Goal: Task Accomplishment & Management: Manage account settings

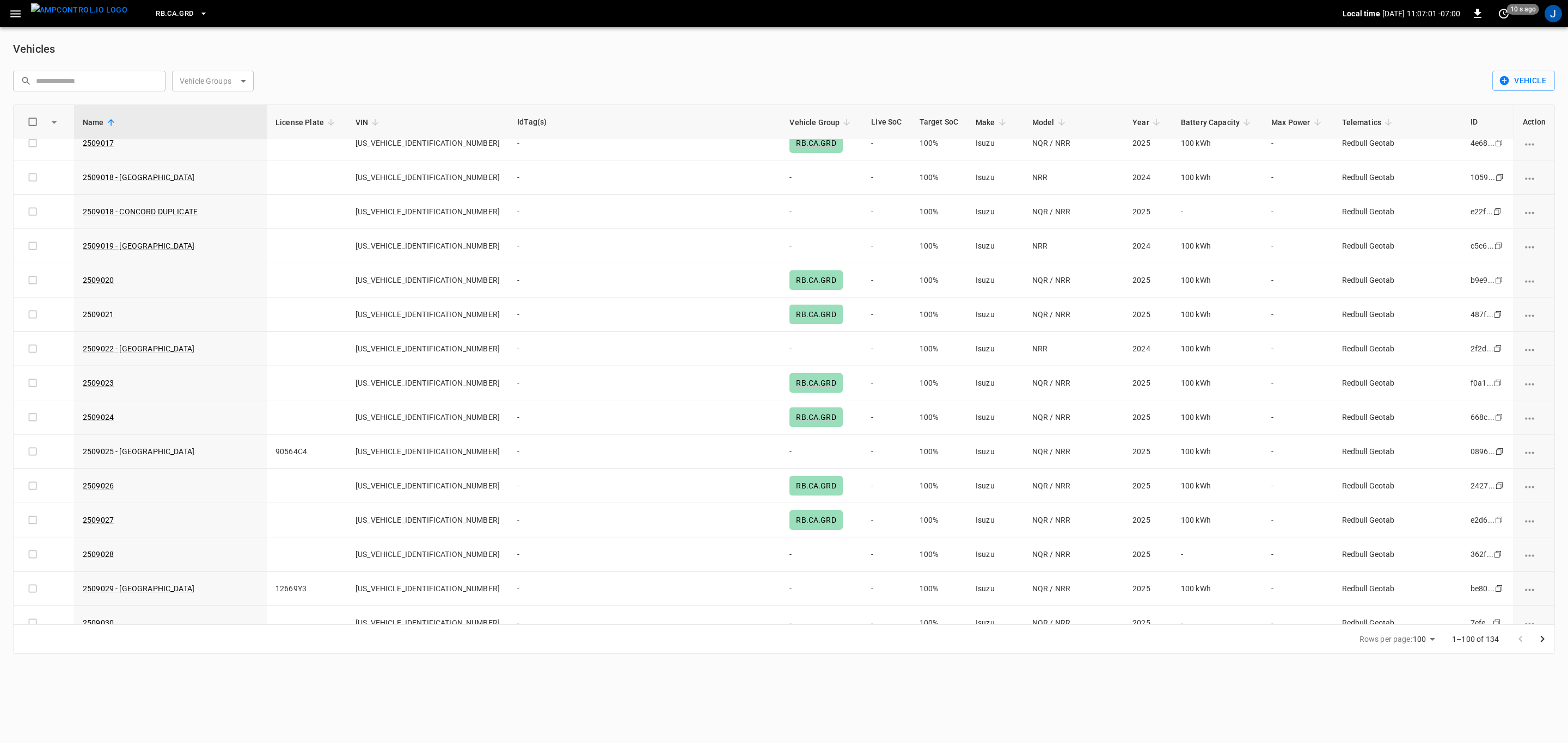
scroll to position [1551, 0]
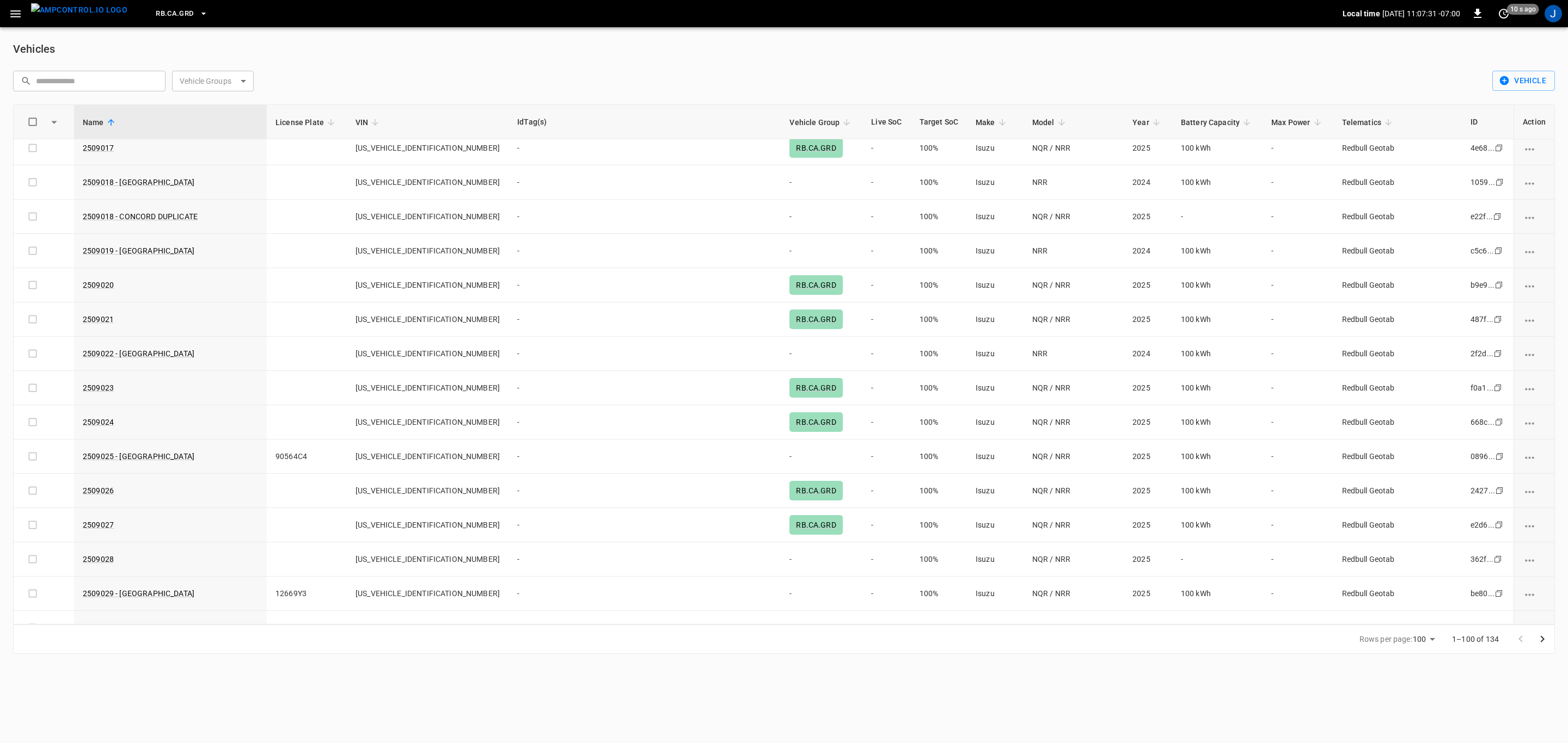
click at [17, 10] on icon "button" at bounding box center [15, 13] width 10 height 7
click at [18, 10] on icon "button" at bounding box center [15, 13] width 10 height 7
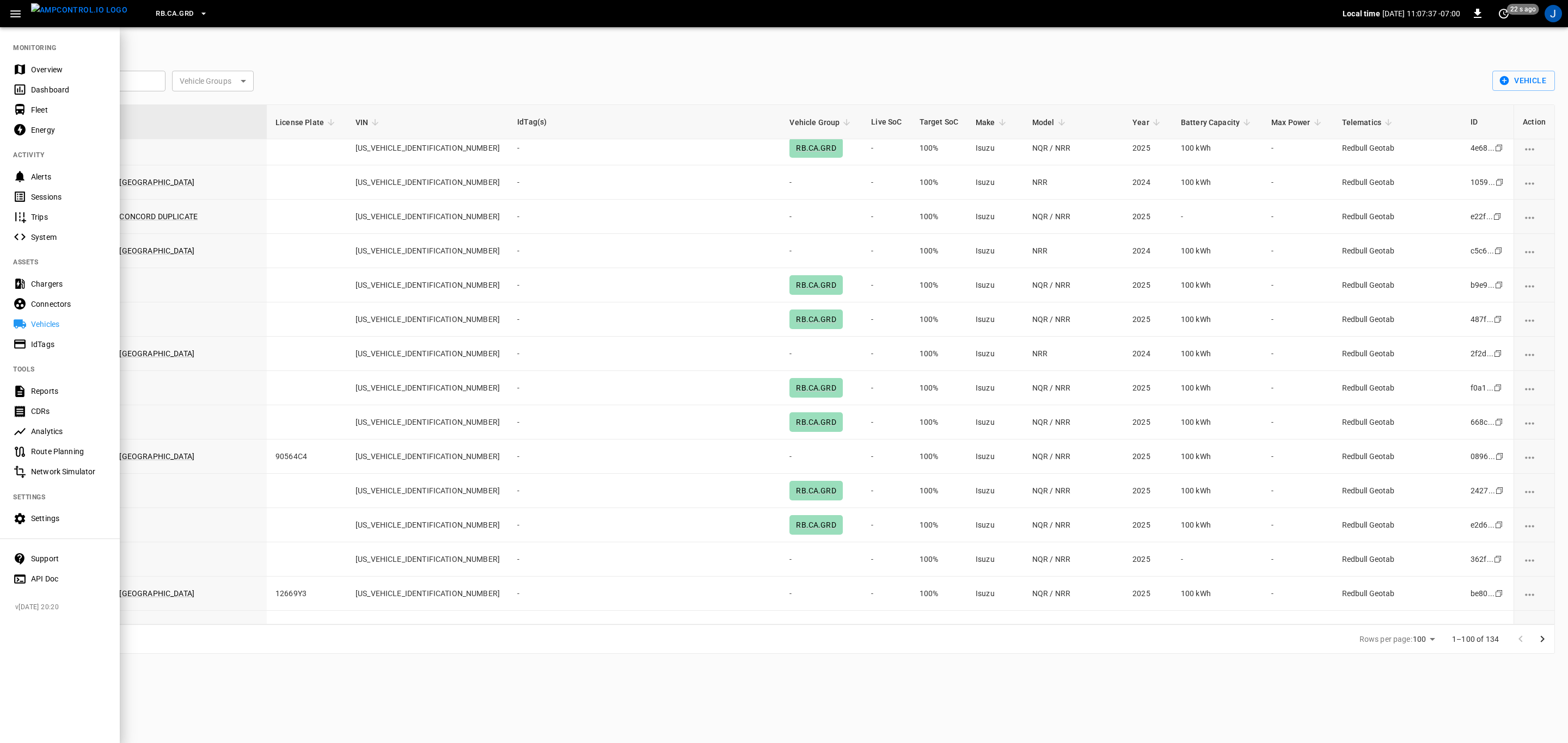
click at [40, 110] on div "Fleet" at bounding box center [68, 109] width 76 height 11
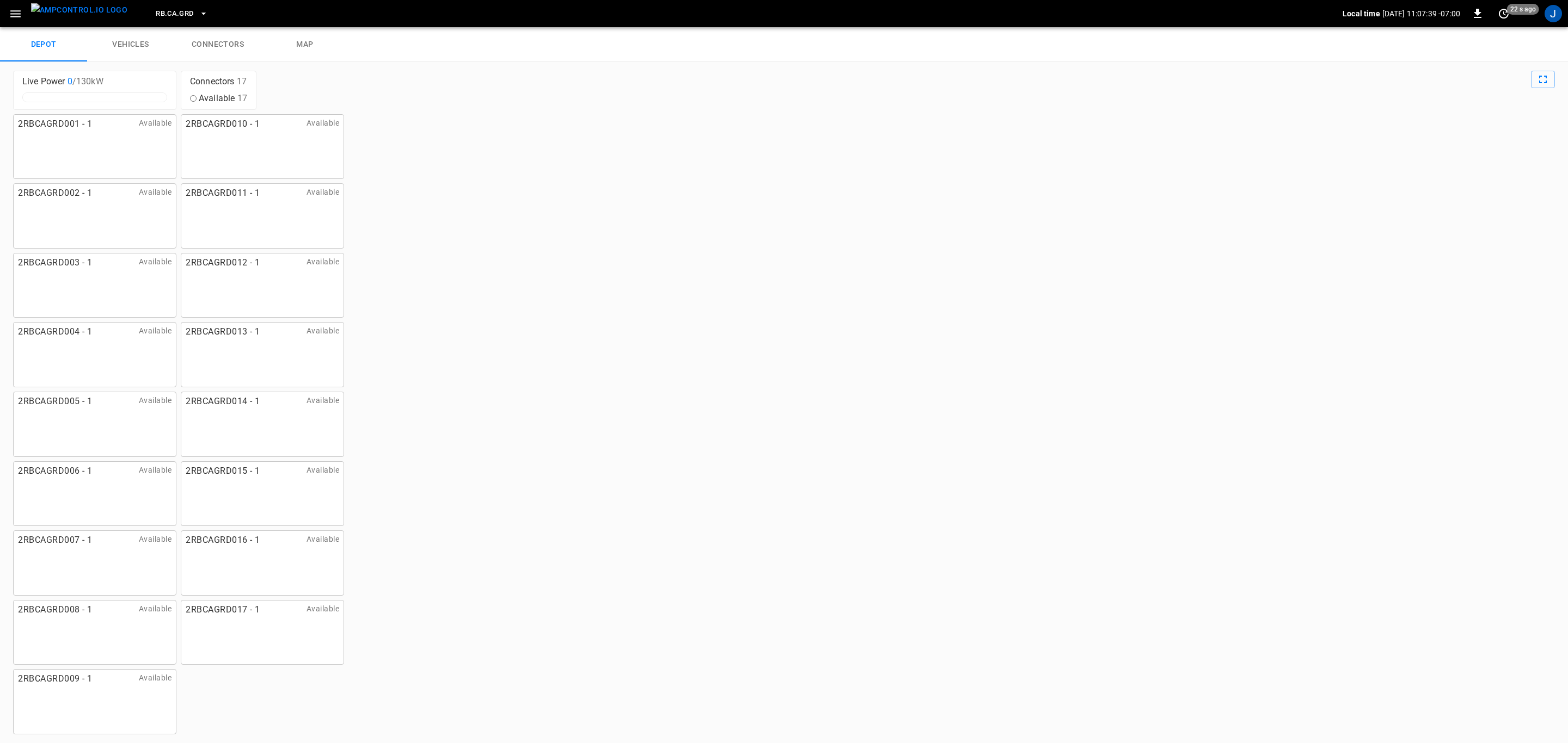
click at [222, 43] on link "connectors" at bounding box center [217, 44] width 87 height 35
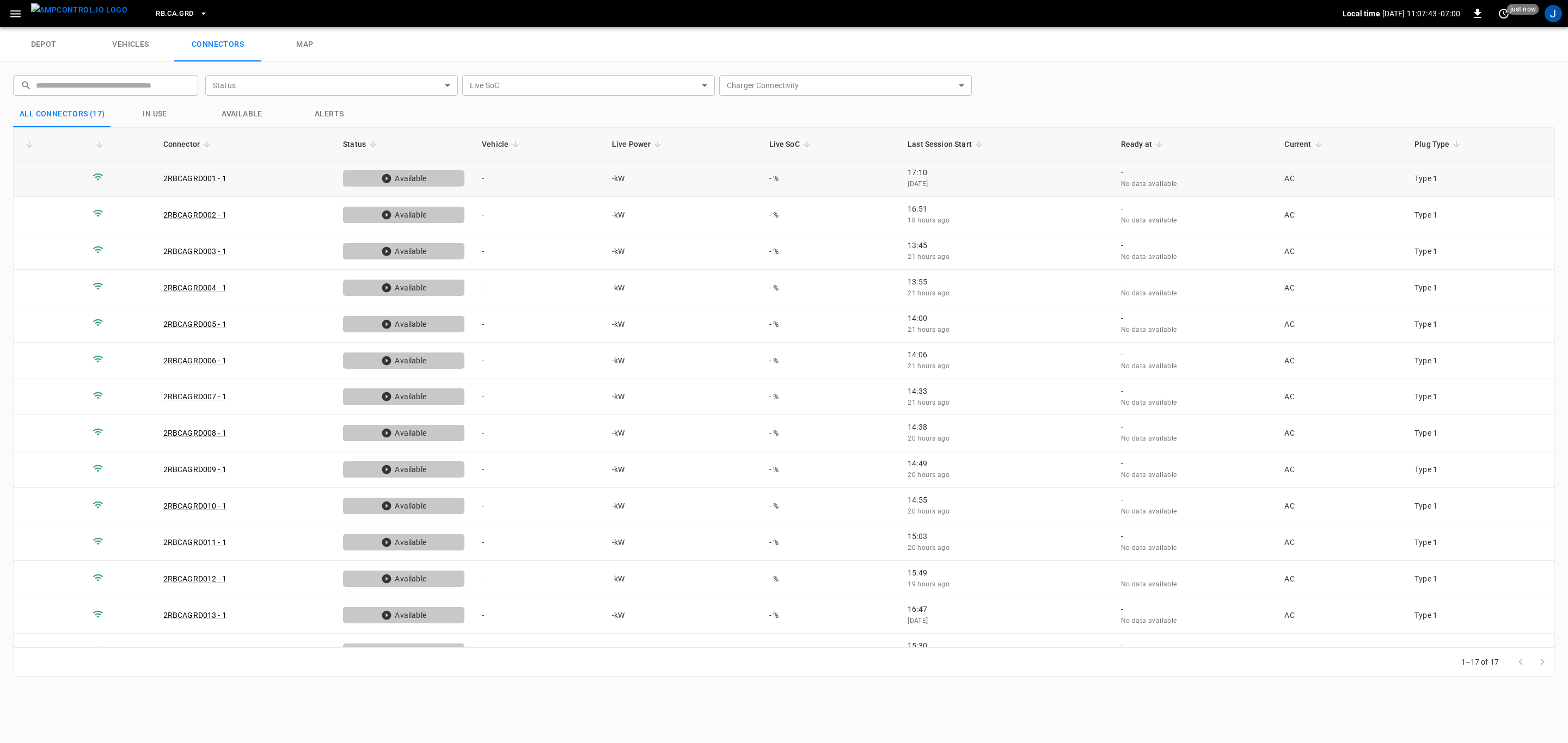
click at [485, 177] on td "-" at bounding box center [538, 179] width 130 height 36
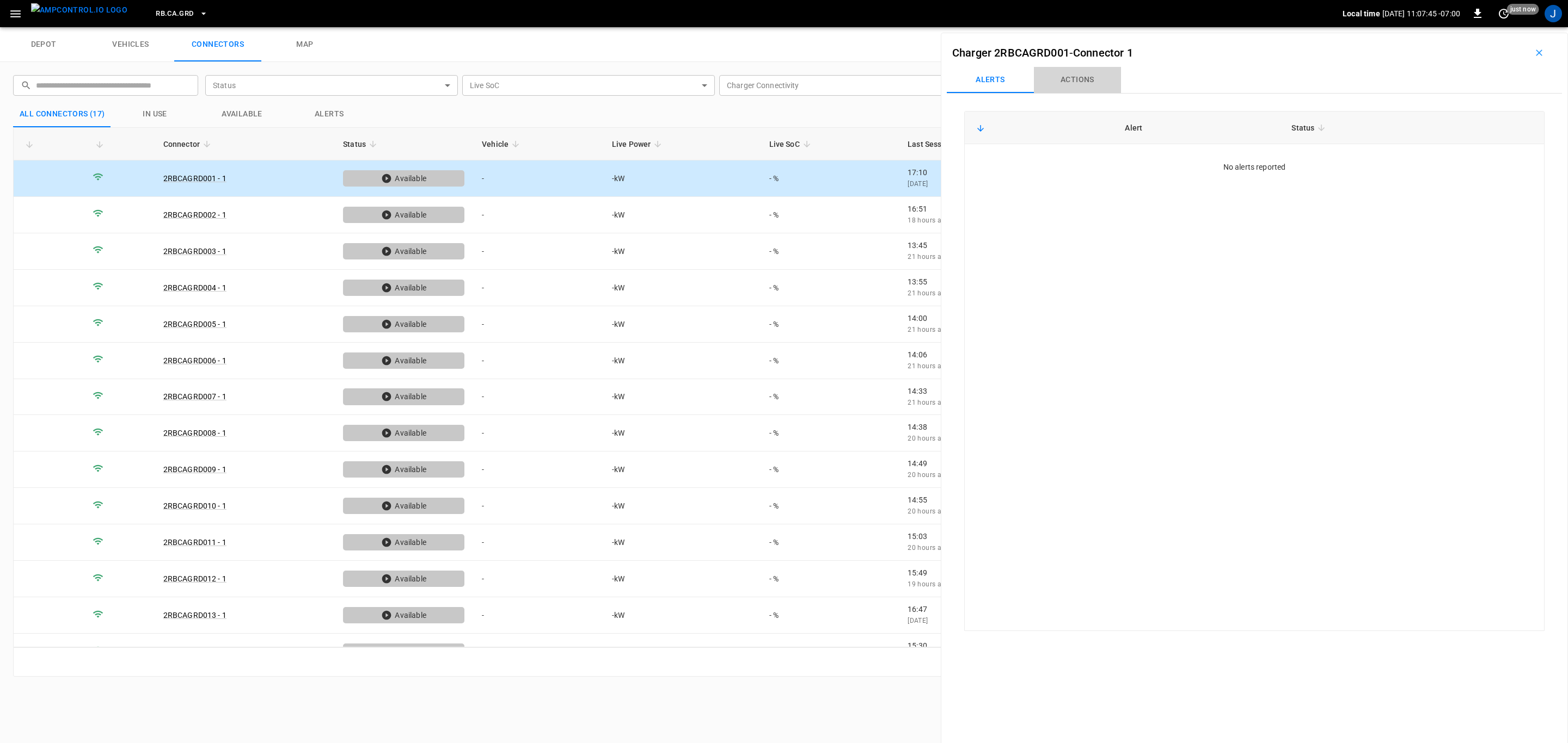
click at [1081, 77] on button "Actions" at bounding box center [1077, 80] width 87 height 26
click at [1534, 50] on icon "button" at bounding box center [1538, 52] width 11 height 11
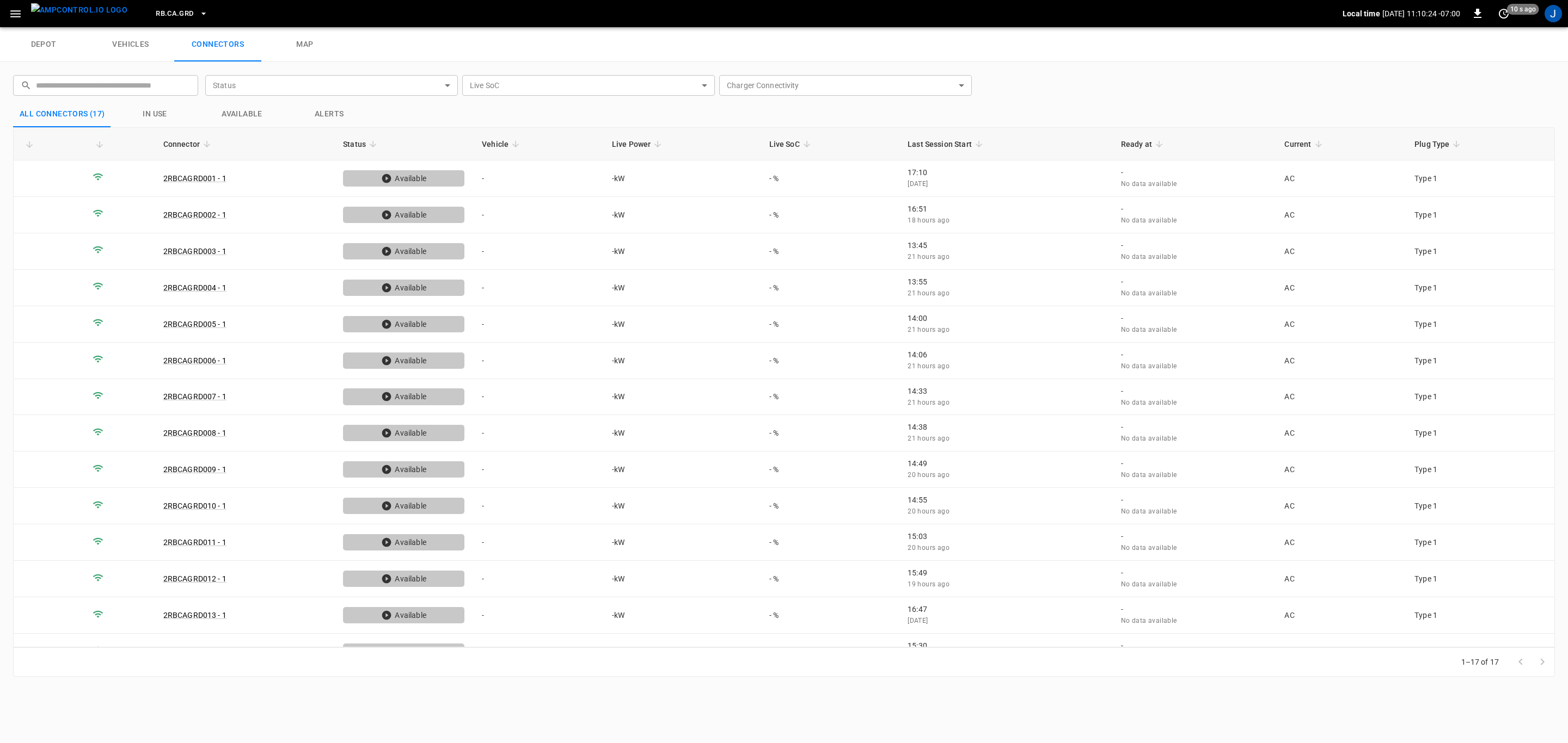
click at [87, 10] on img "menu" at bounding box center [78, 10] width 96 height 14
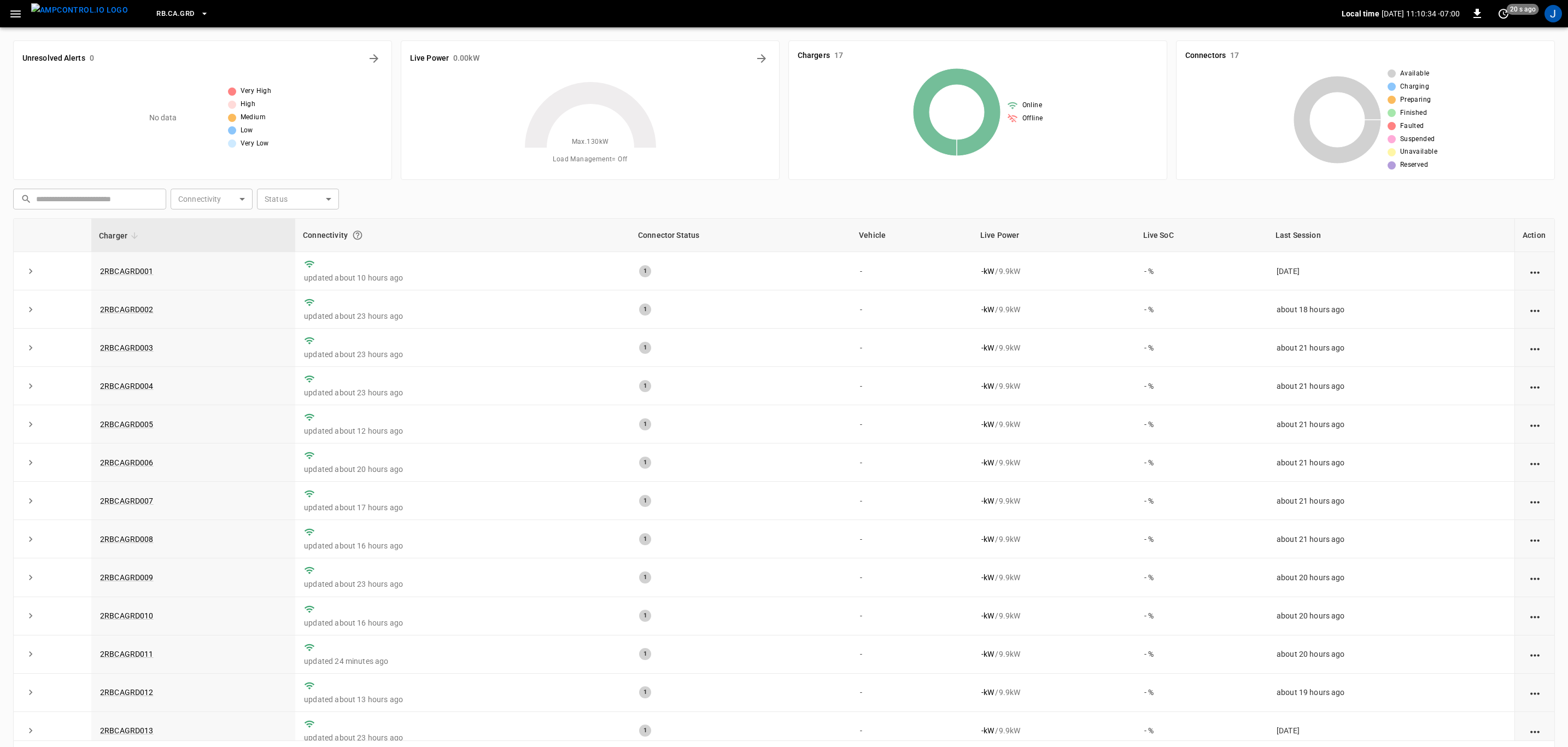
click at [18, 12] on icon "button" at bounding box center [16, 14] width 14 height 14
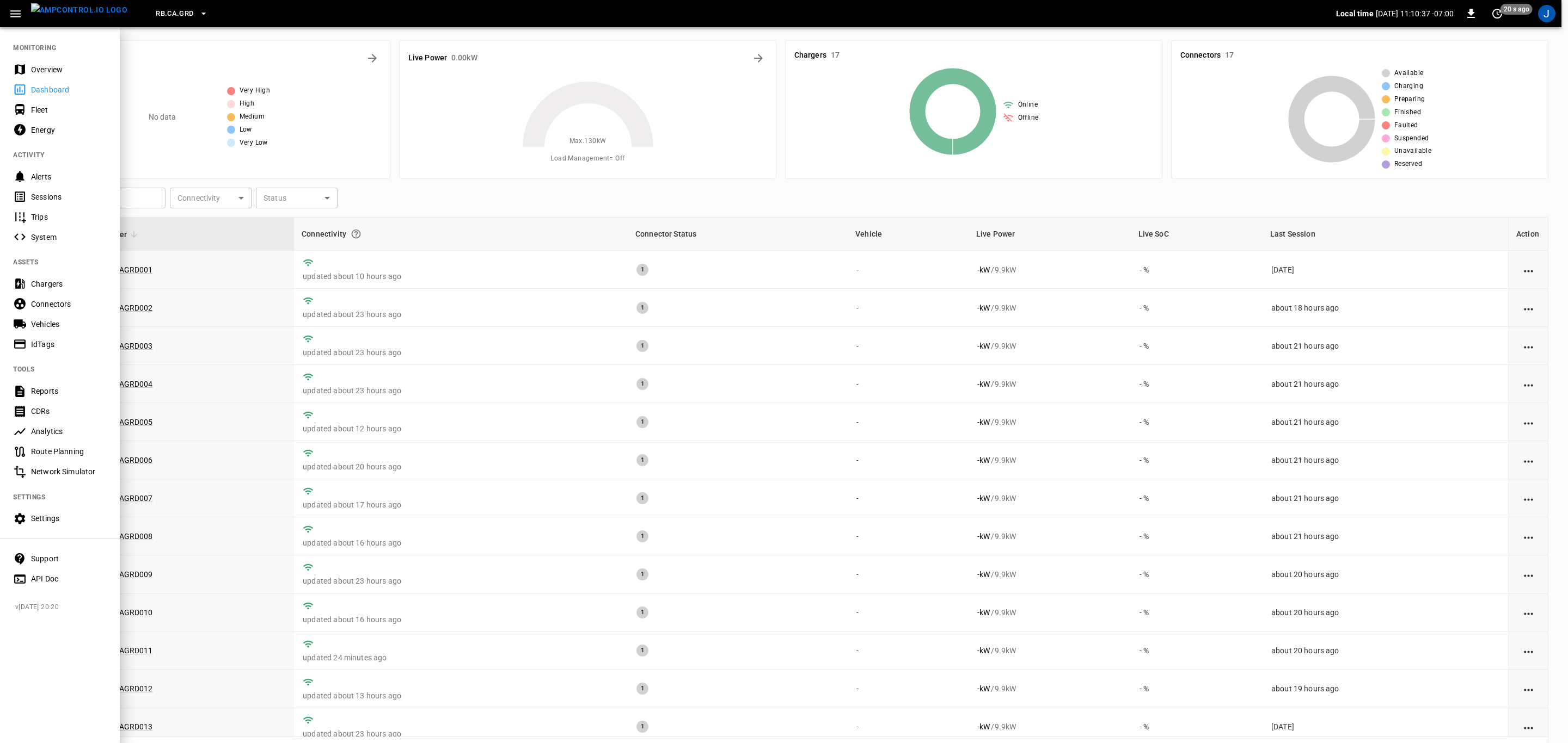
click at [51, 515] on div "Settings" at bounding box center [68, 518] width 76 height 11
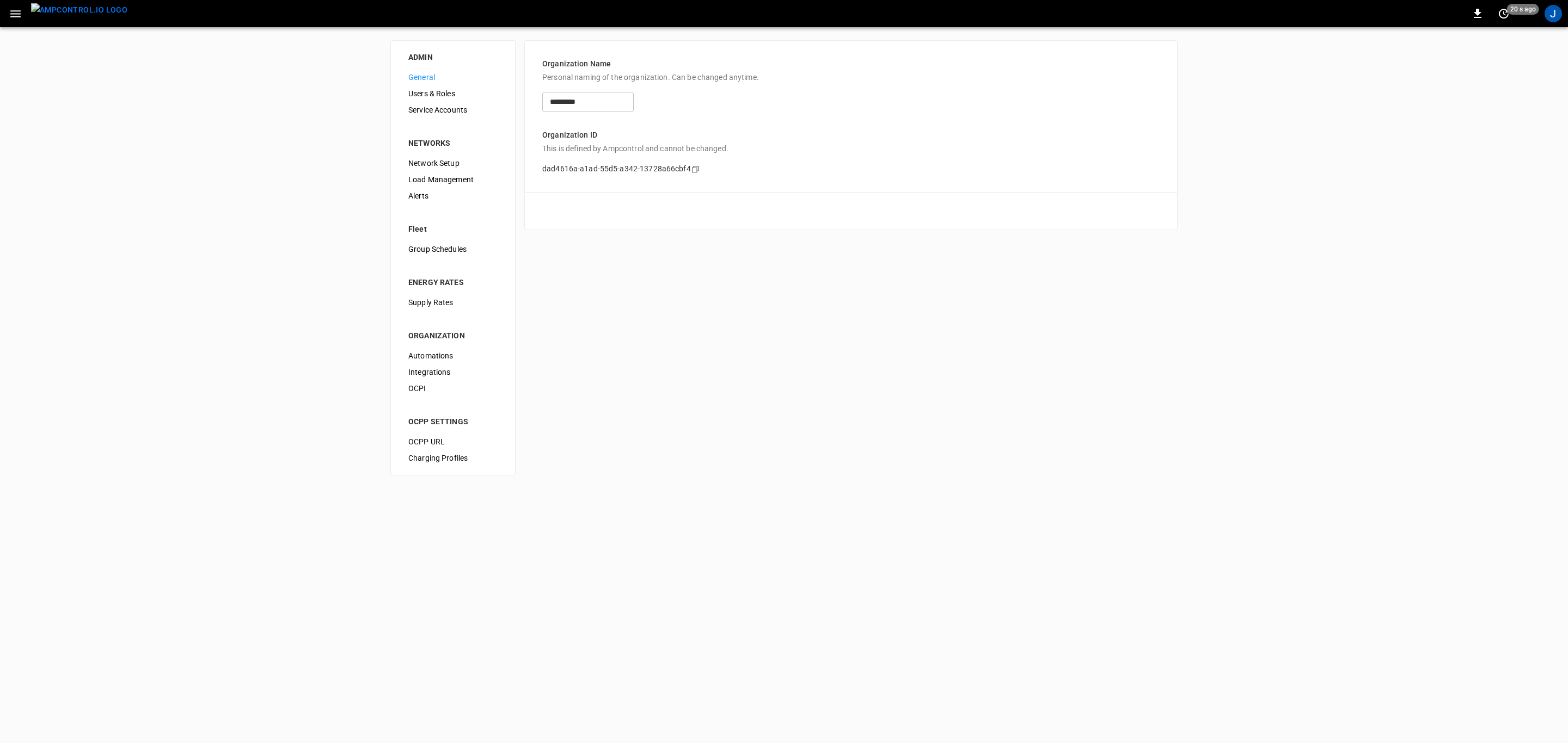
click at [438, 371] on span "Integrations" at bounding box center [453, 372] width 89 height 11
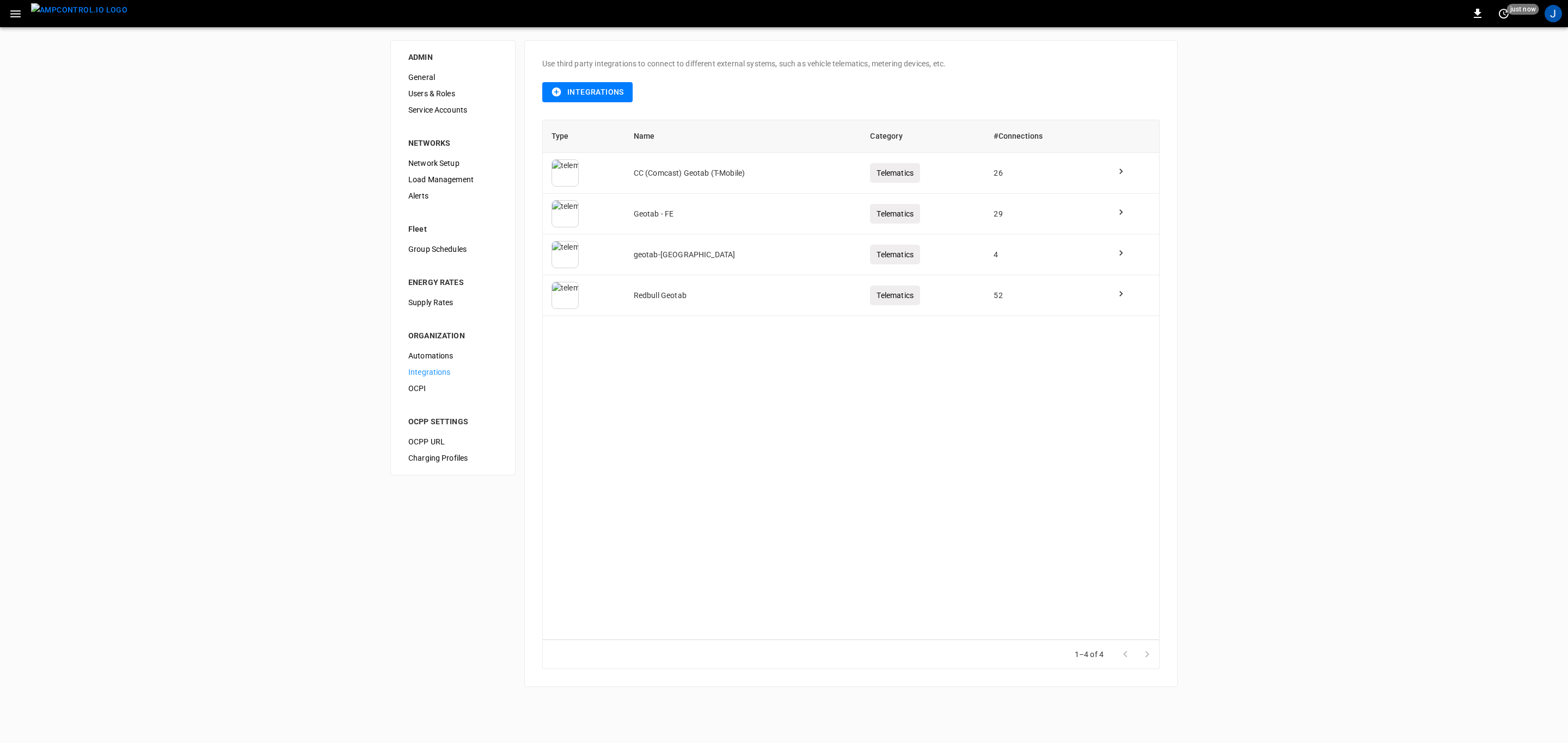
click at [72, 11] on img "menu" at bounding box center [78, 10] width 96 height 14
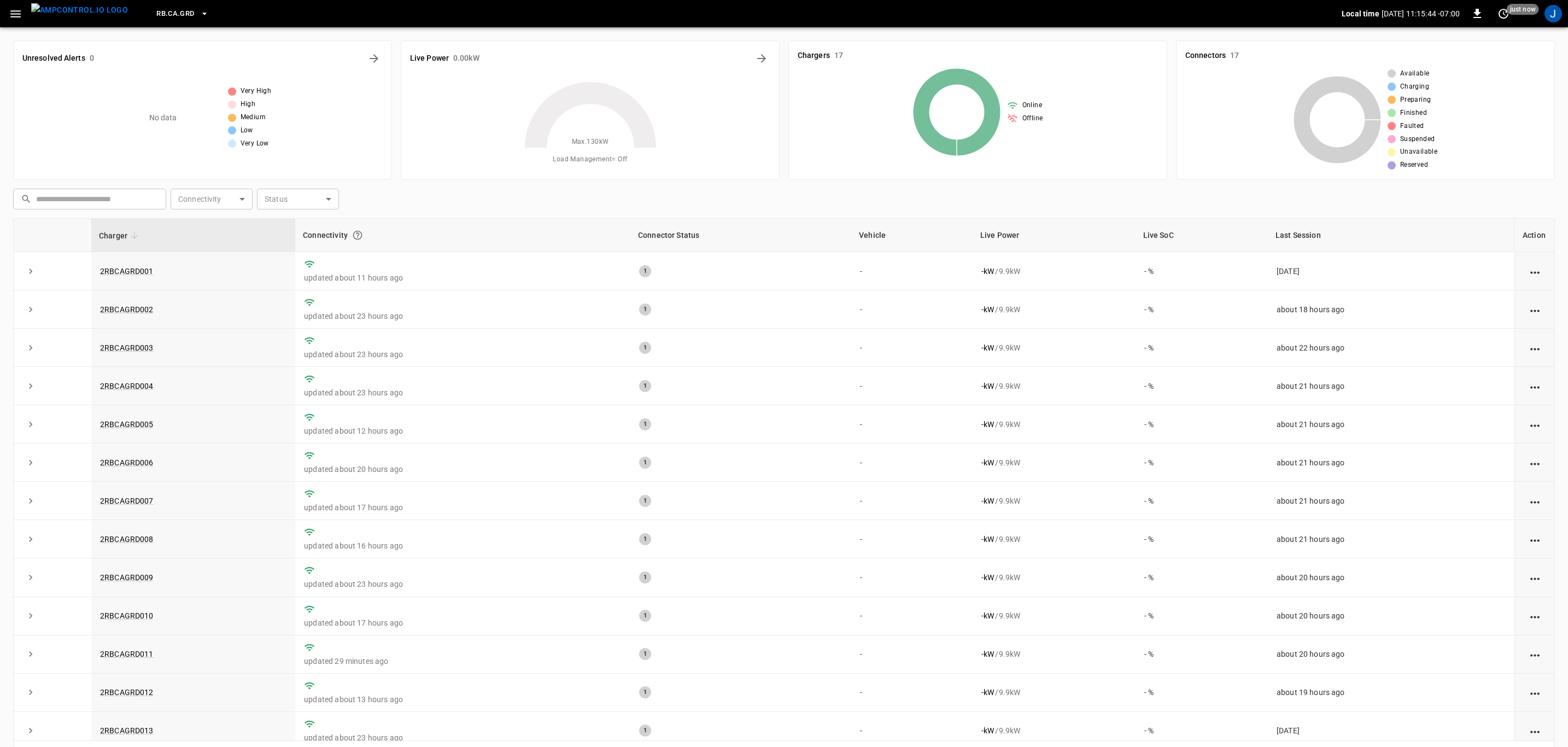
click at [25, 6] on button "button" at bounding box center [16, 14] width 23 height 20
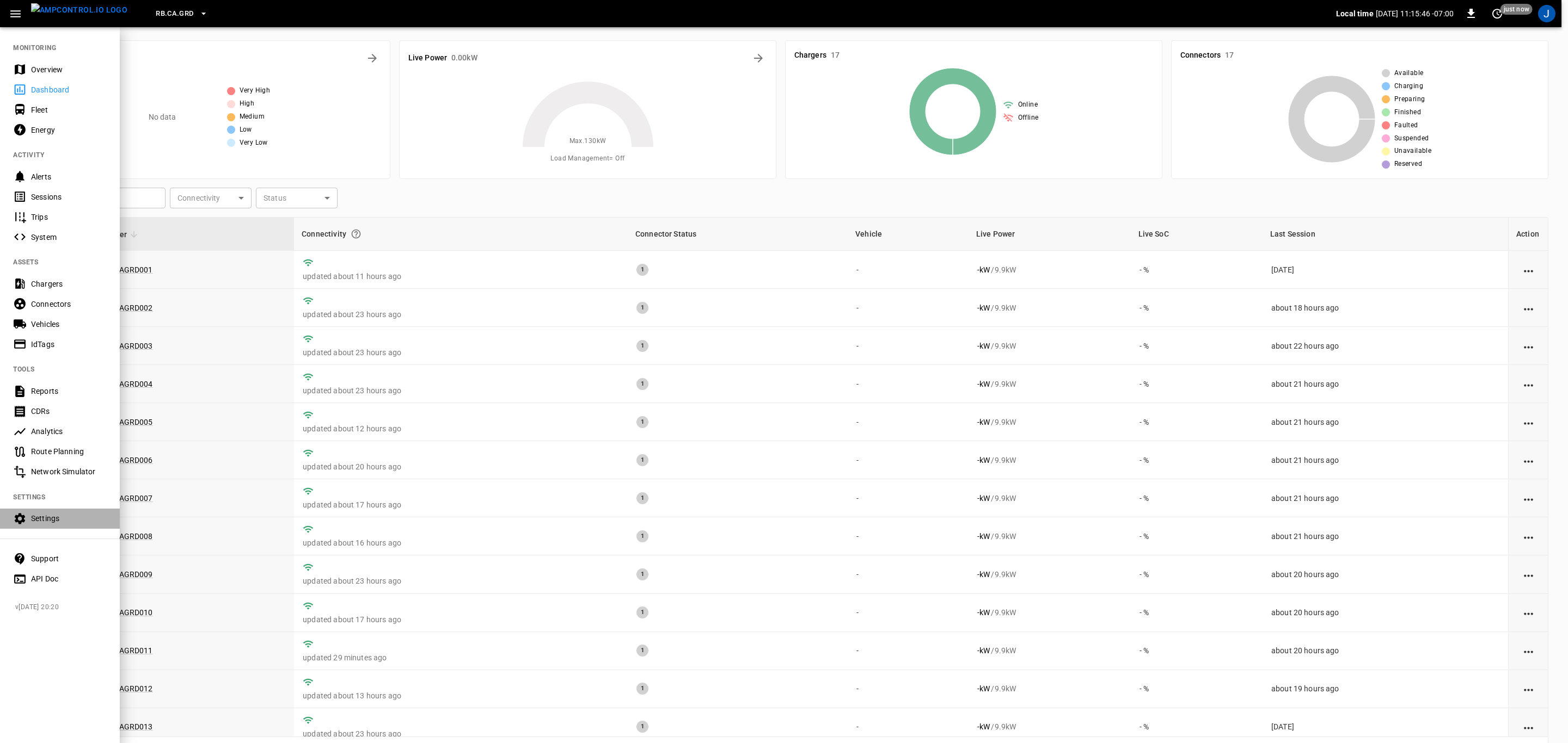
click at [54, 519] on div "Settings" at bounding box center [68, 518] width 76 height 11
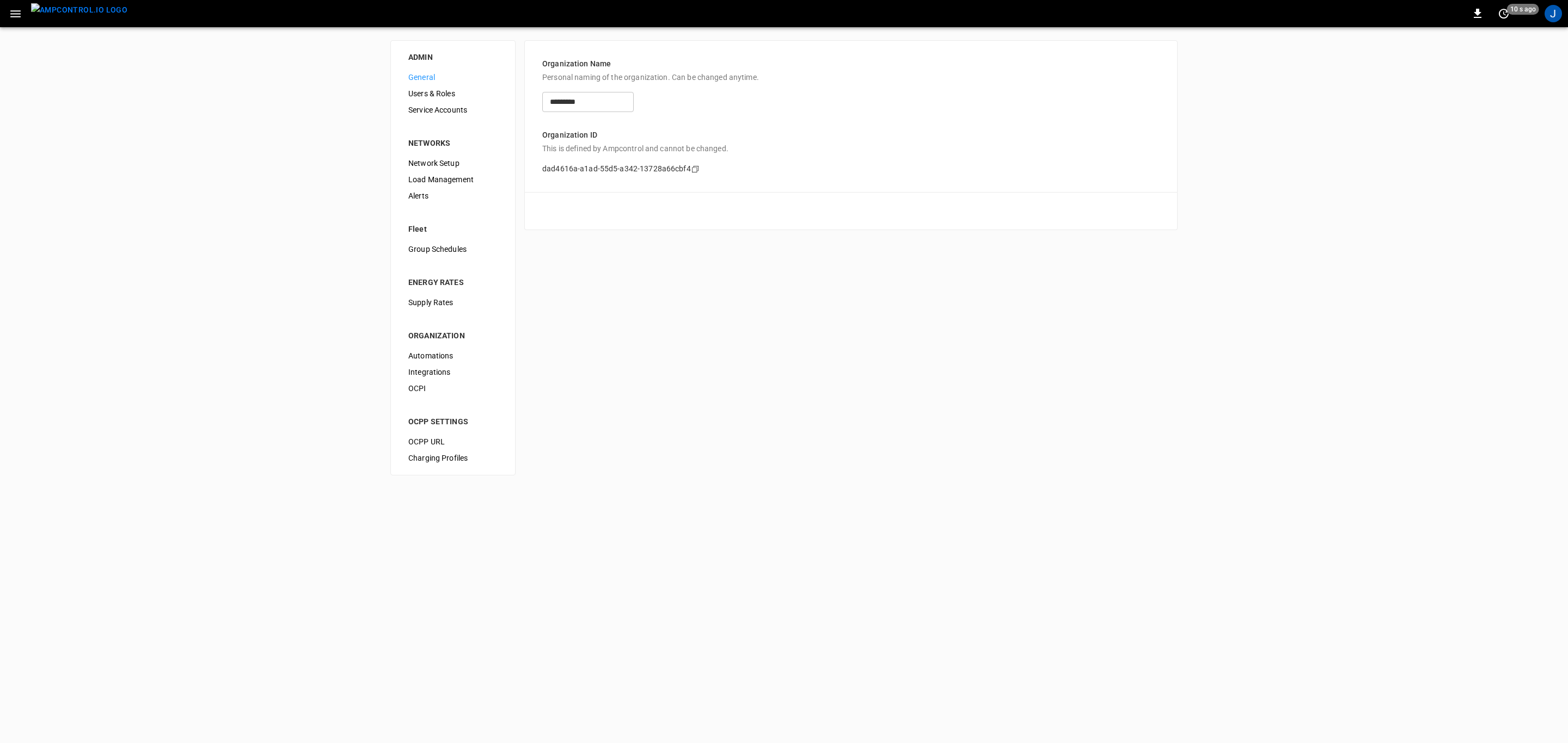
click at [448, 92] on span "Users & Roles" at bounding box center [453, 94] width 89 height 11
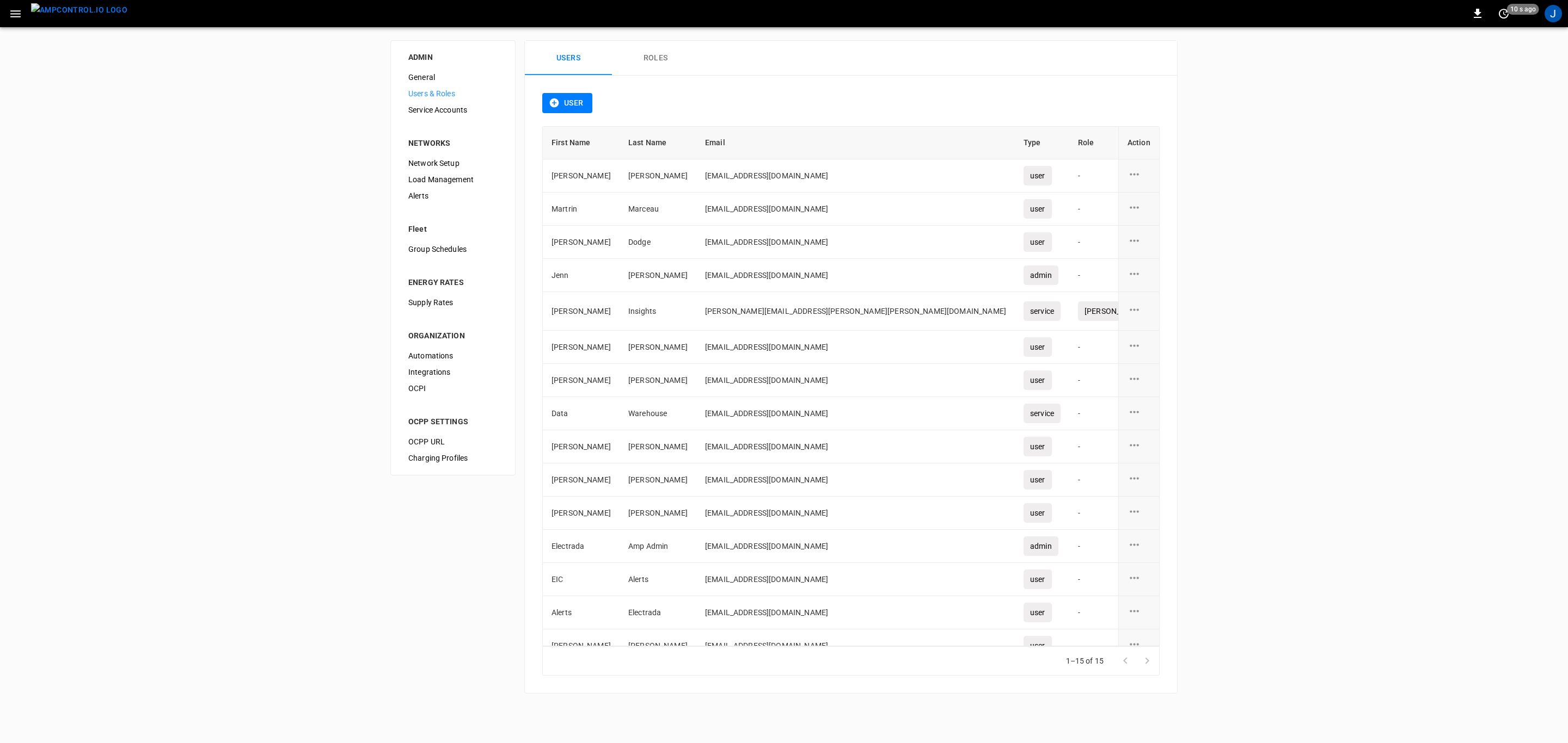
click at [1134, 312] on icon "user action options" at bounding box center [1134, 310] width 14 height 14
click at [641, 59] on div at bounding box center [784, 372] width 1568 height 743
click at [1135, 314] on div "user action options" at bounding box center [1138, 311] width 23 height 16
click at [1132, 317] on li "Edit" at bounding box center [1140, 318] width 39 height 18
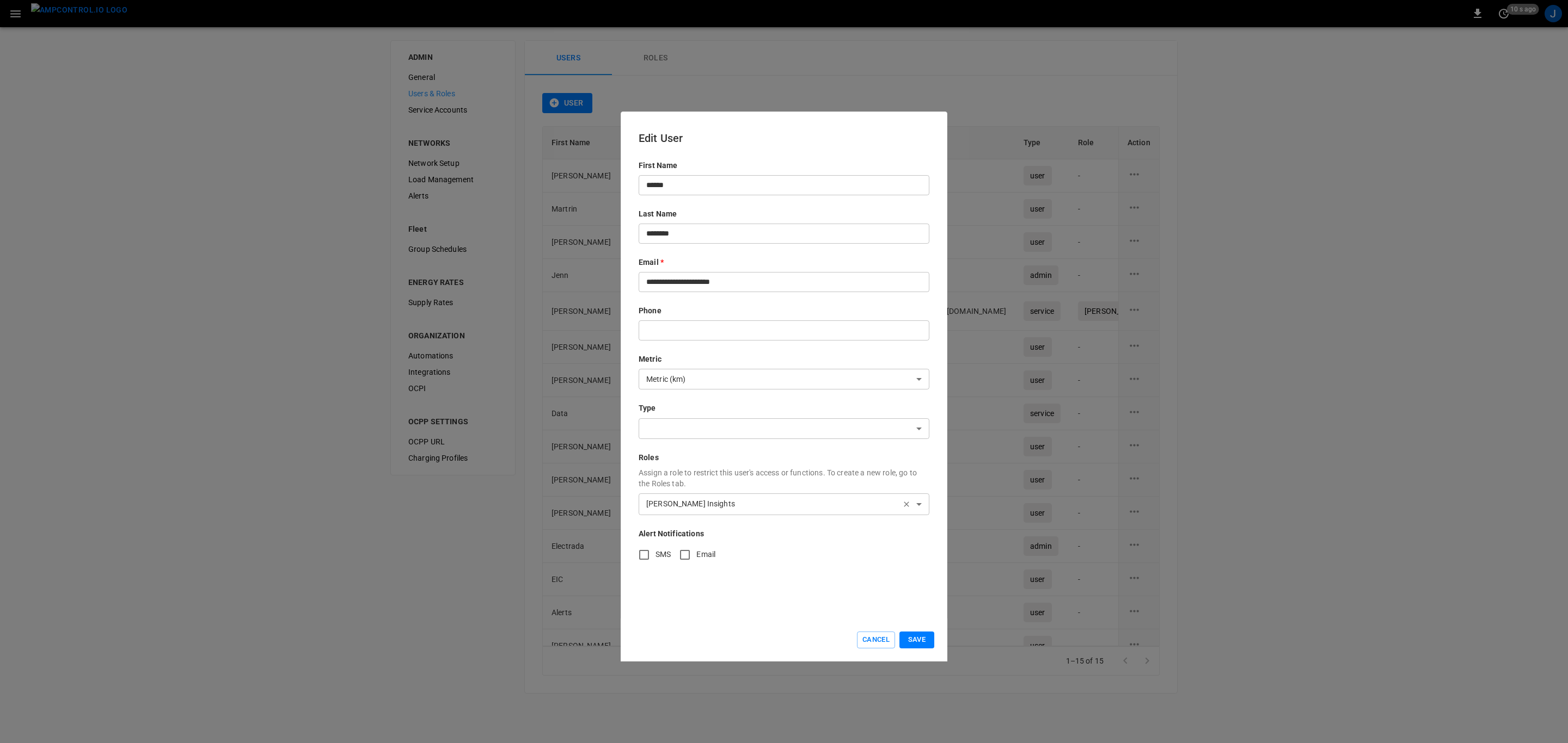
drag, startPoint x: 873, startPoint y: 639, endPoint x: 865, endPoint y: 612, distance: 28.2
click at [873, 639] on button "Cancel" at bounding box center [876, 639] width 38 height 17
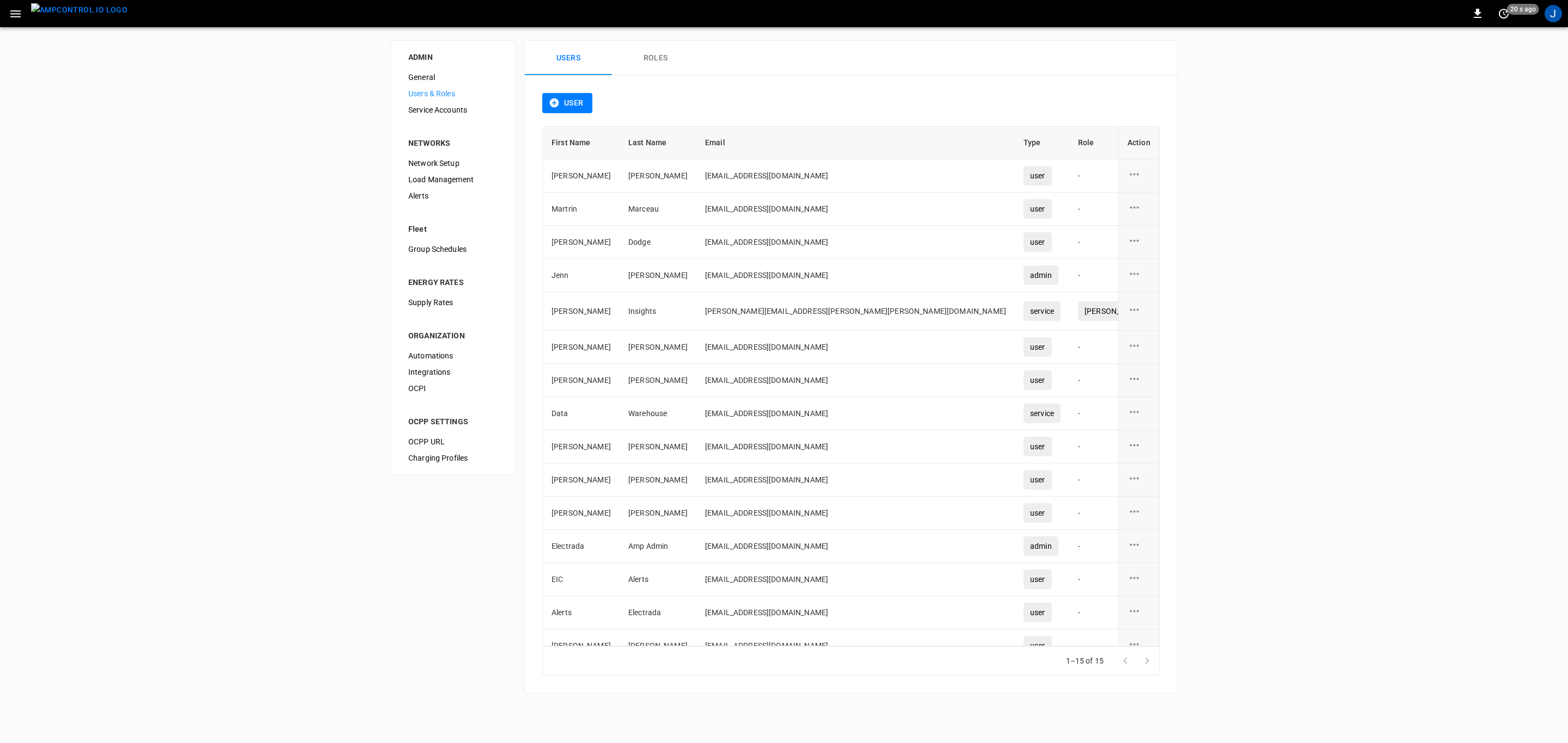
click at [652, 62] on button "Roles" at bounding box center [655, 58] width 87 height 35
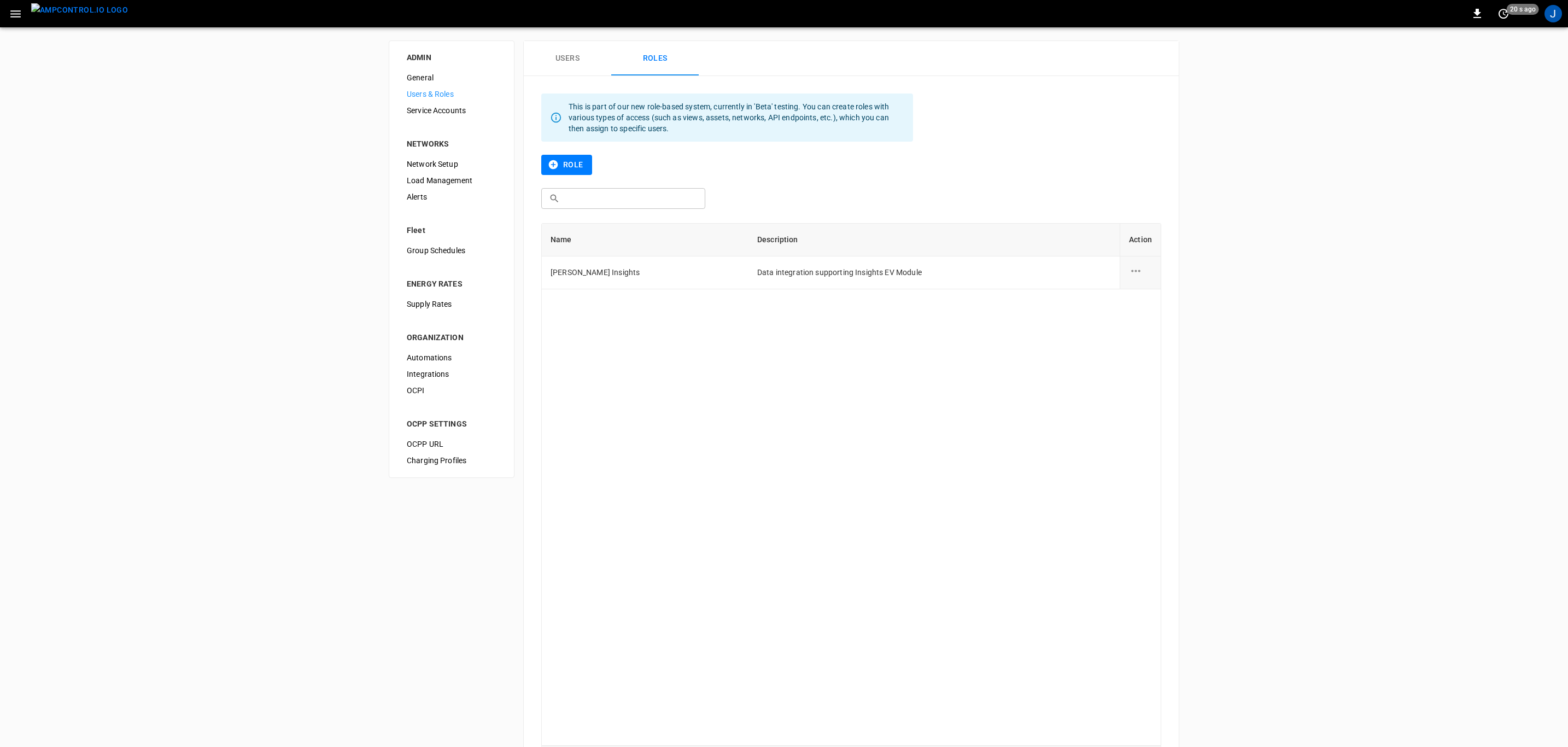
click at [1137, 273] on icon "role action options" at bounding box center [1136, 271] width 14 height 14
click at [1144, 281] on li "Edit" at bounding box center [1149, 278] width 39 height 18
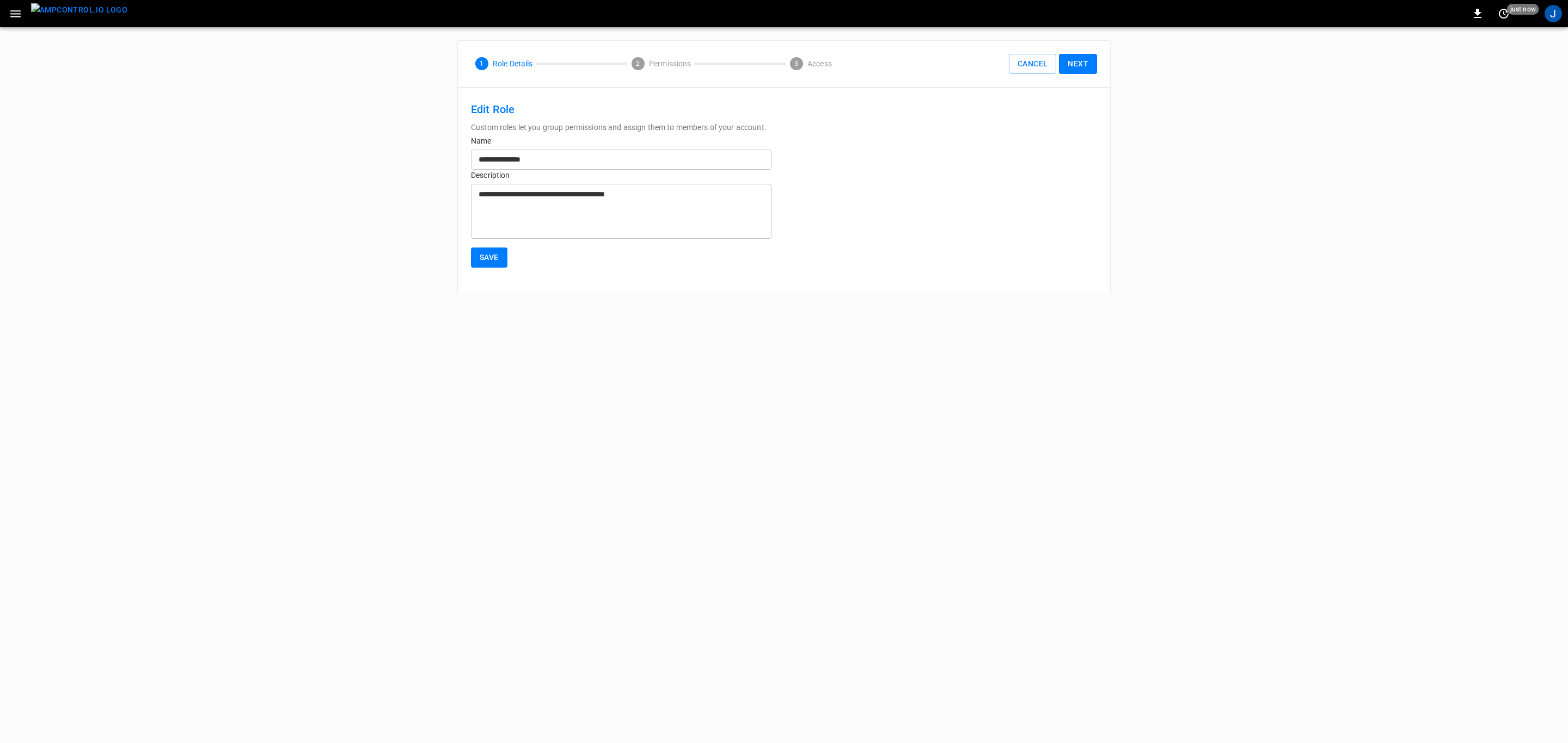
click at [1076, 64] on button "Next" at bounding box center [1078, 64] width 38 height 20
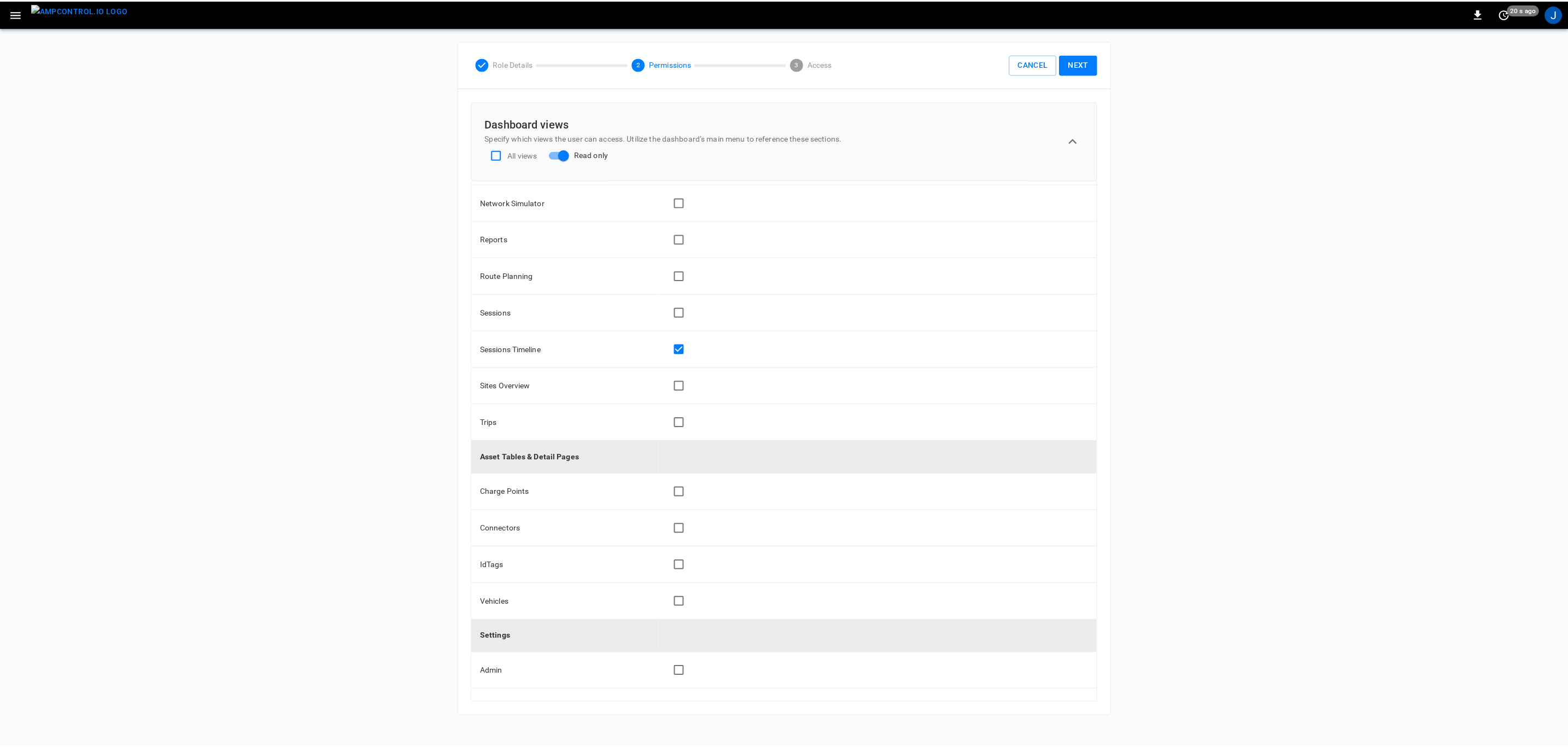
scroll to position [315, 0]
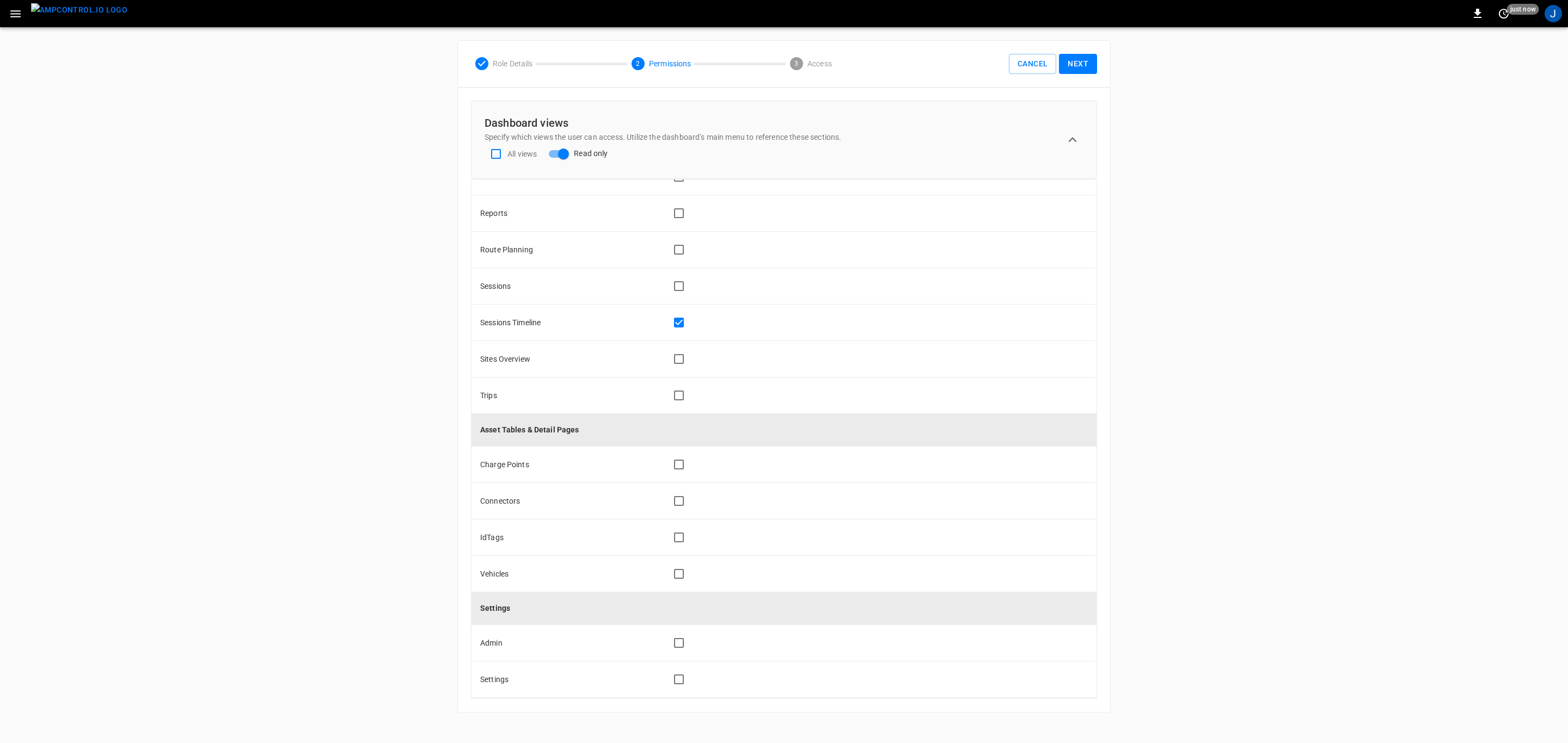
click at [1258, 334] on div "ADMIN General Users & Roles Service Accounts NETWORKS Network Setup Load Manage…" at bounding box center [784, 376] width 1568 height 698
click at [1027, 55] on button "Cancel" at bounding box center [1032, 64] width 47 height 20
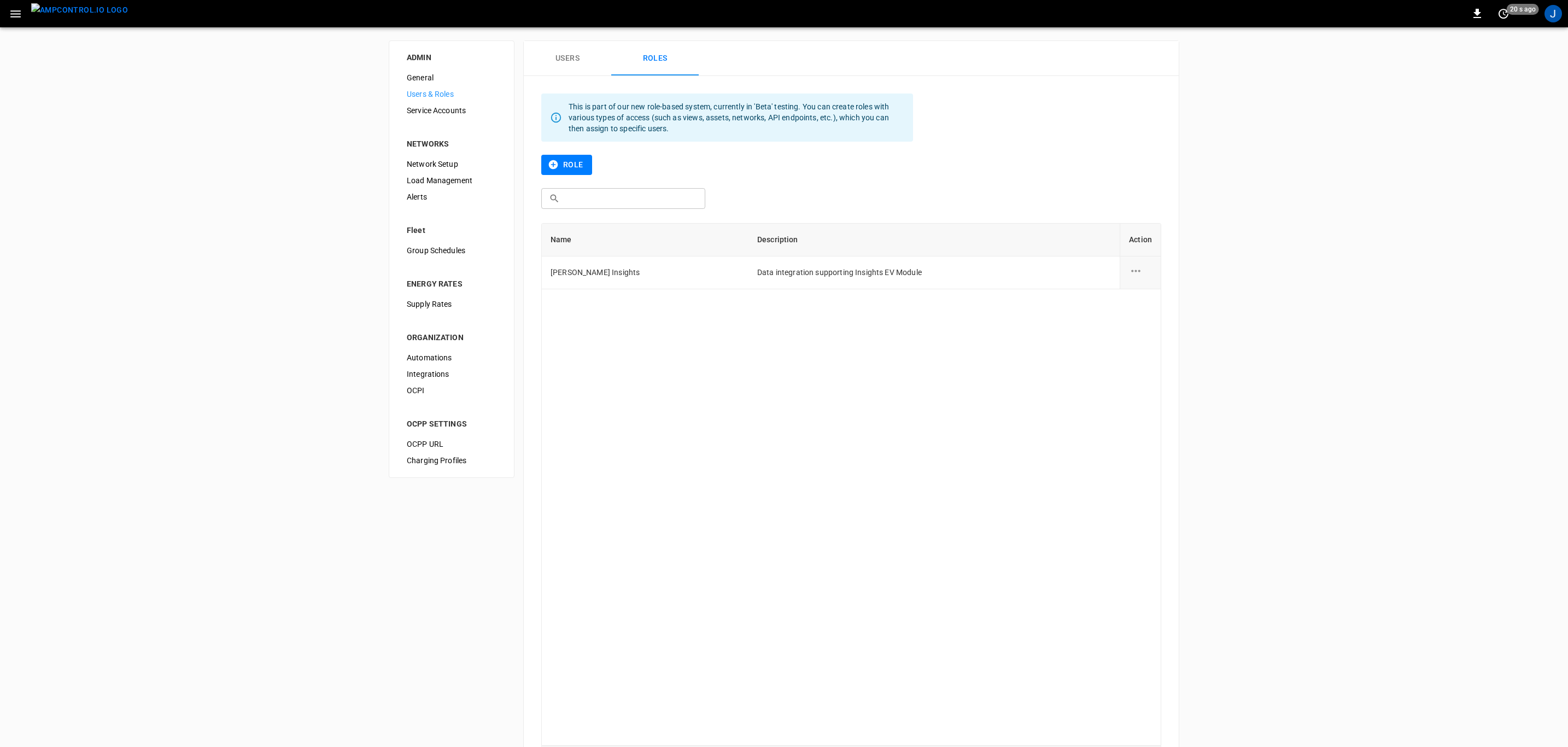
click at [81, 15] on img "menu" at bounding box center [79, 10] width 97 height 14
